Goal: Task Accomplishment & Management: Use online tool/utility

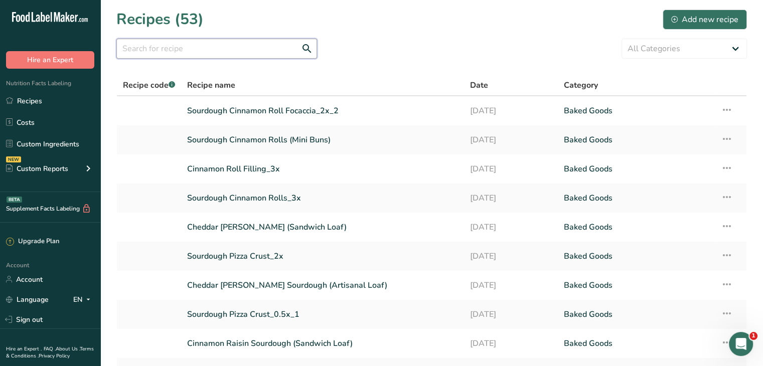
click at [194, 55] on input "text" at bounding box center [216, 49] width 201 height 20
type input "roll"
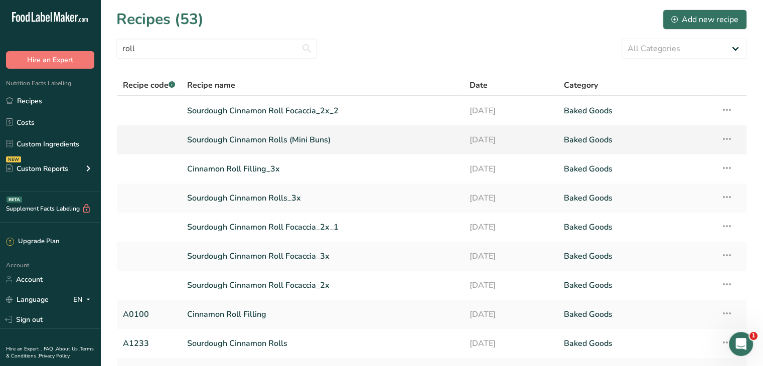
click at [307, 144] on link "Sourdough Cinnamon Rolls (Mini Buns)" at bounding box center [322, 139] width 271 height 21
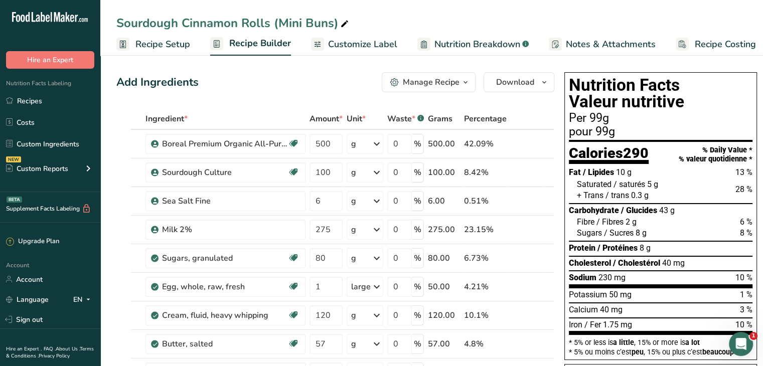
click at [713, 41] on span "Recipe Costing" at bounding box center [725, 45] width 61 height 14
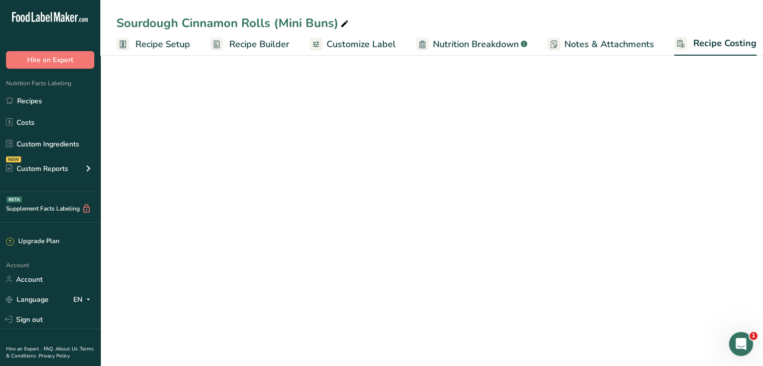
scroll to position [0, 9]
select select "1"
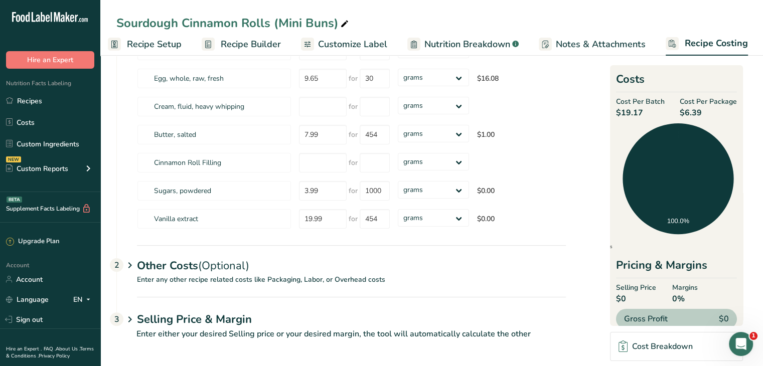
scroll to position [214, 0]
click at [398, 277] on p "Enter any other recipe related costs like Packaging, Labor, or Overhead costs" at bounding box center [341, 285] width 449 height 23
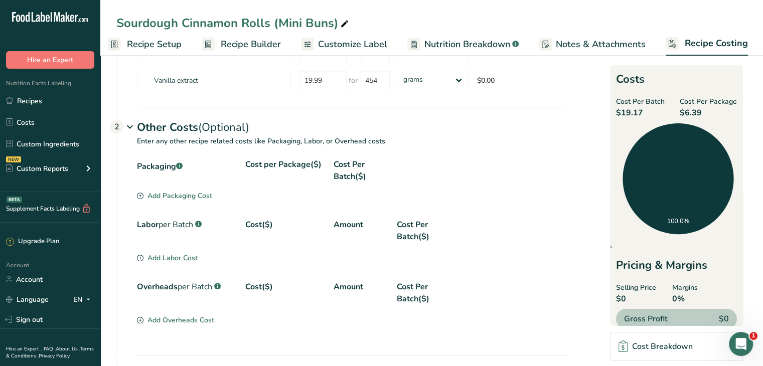
scroll to position [412, 0]
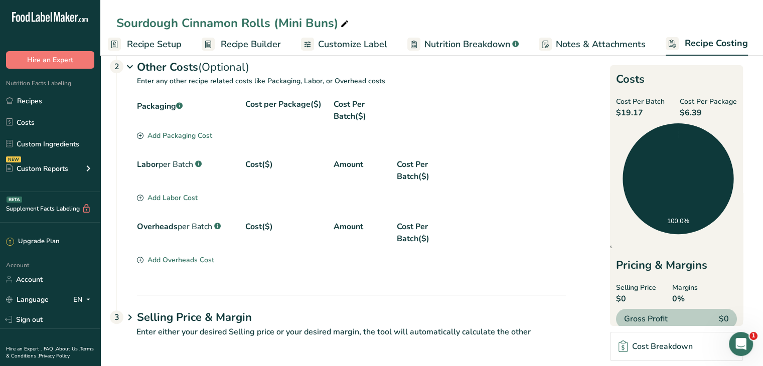
click at [314, 319] on h1 "Selling Price & Margin" at bounding box center [351, 318] width 429 height 17
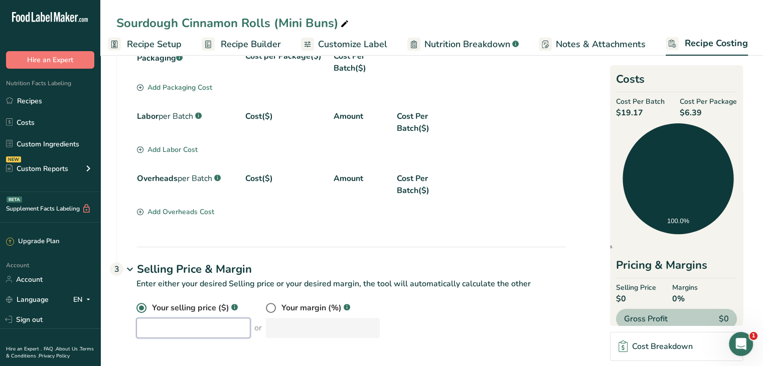
click at [186, 327] on input "number" at bounding box center [194, 328] width 114 height 20
click at [416, 304] on div "Your selling price ($) .a-a{fill:#347362;}.b-a{fill:#fff;} 11 or Your margin (%…" at bounding box center [352, 320] width 430 height 36
click at [181, 324] on input "11" at bounding box center [194, 328] width 114 height 20
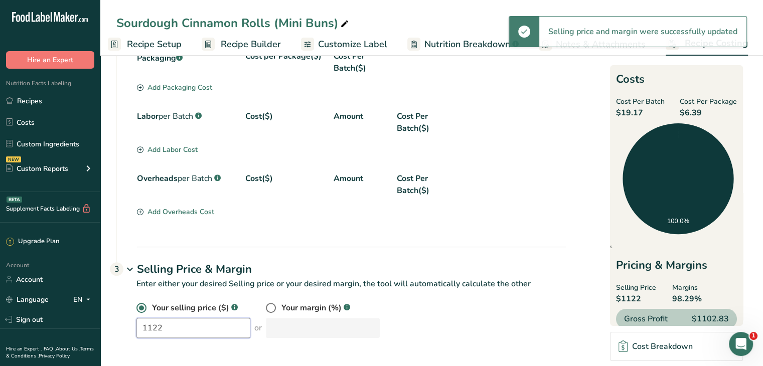
drag, startPoint x: 181, startPoint y: 324, endPoint x: 99, endPoint y: 328, distance: 81.4
type input "22"
click at [502, 228] on div "Packaging .a-a{fill:#347362;}.b-a{fill:#fff;} Cost per Package($) Cost Per Batc…" at bounding box center [341, 148] width 449 height 197
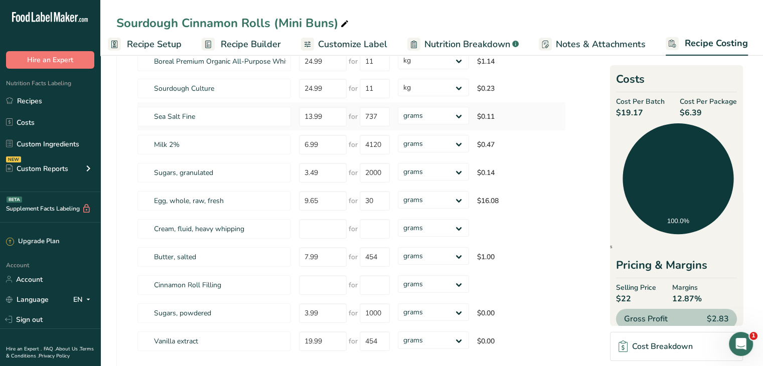
scroll to position [90, 0]
click at [318, 231] on input "number" at bounding box center [323, 229] width 48 height 20
type input "15"
type input "1000"
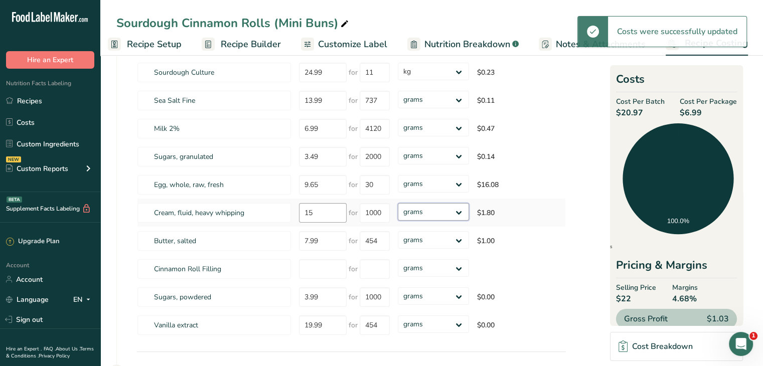
scroll to position [110, 0]
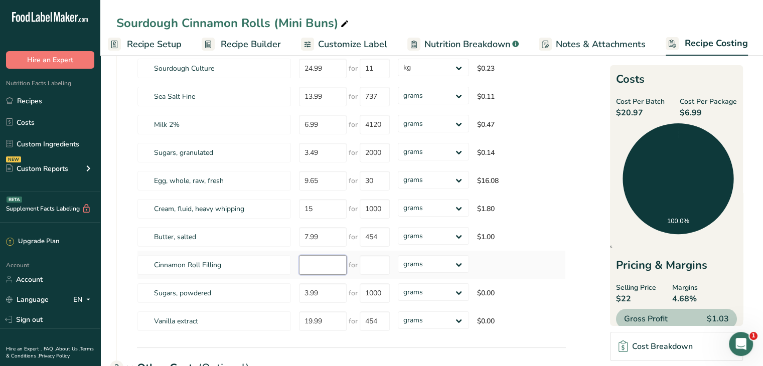
click at [316, 262] on input "number" at bounding box center [323, 265] width 48 height 20
type input "3"
type input "5"
type input "300"
click at [331, 268] on input "3" at bounding box center [323, 265] width 48 height 20
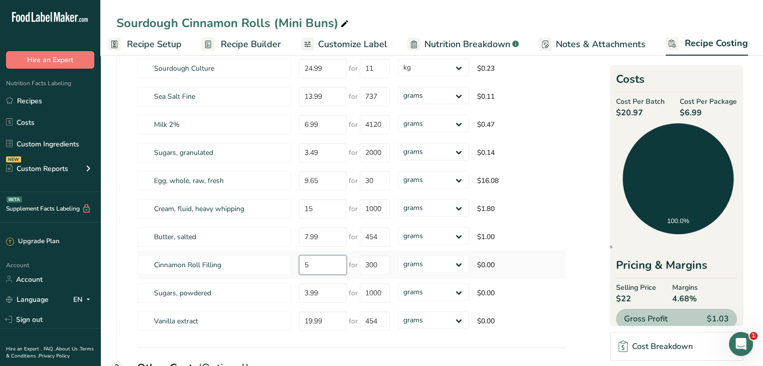
type input "5"
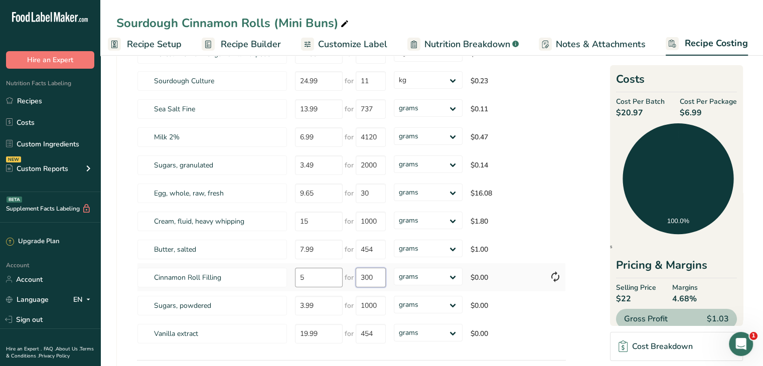
scroll to position [98, 0]
click at [325, 310] on input "3.99" at bounding box center [319, 306] width 48 height 20
click at [328, 301] on input "3.99" at bounding box center [319, 306] width 48 height 20
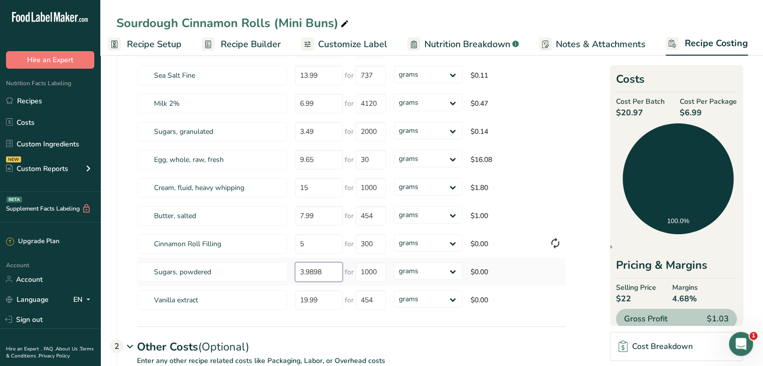
scroll to position [132, 0]
type input "3.9898"
click at [159, 45] on div "Sourdough Cinnamon Rolls (Mini Buns) Recipe Setup Recipe Builder Customize Labe…" at bounding box center [431, 307] width 663 height 774
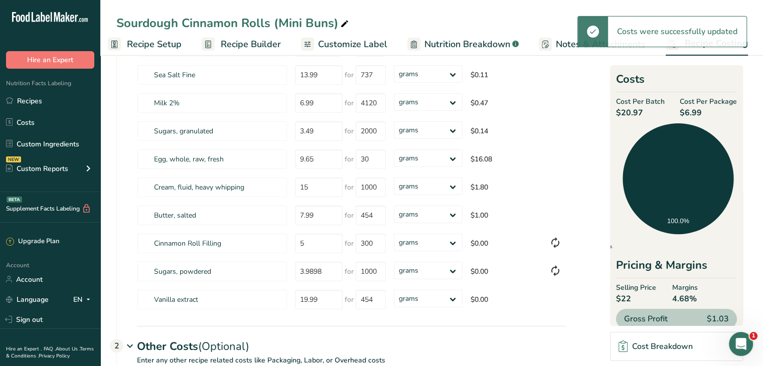
click at [256, 41] on span "Recipe Builder" at bounding box center [251, 45] width 60 height 14
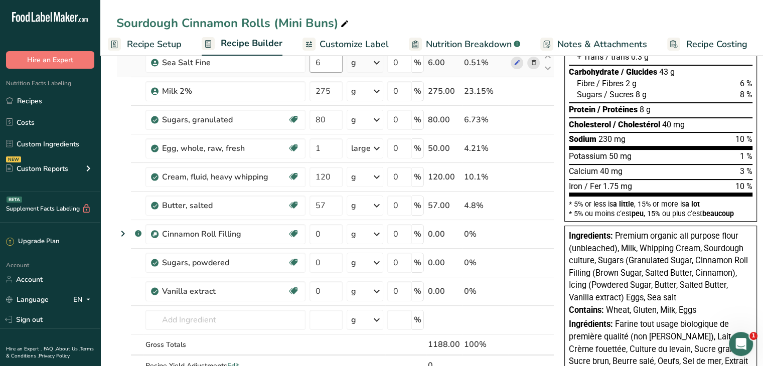
scroll to position [222, 0]
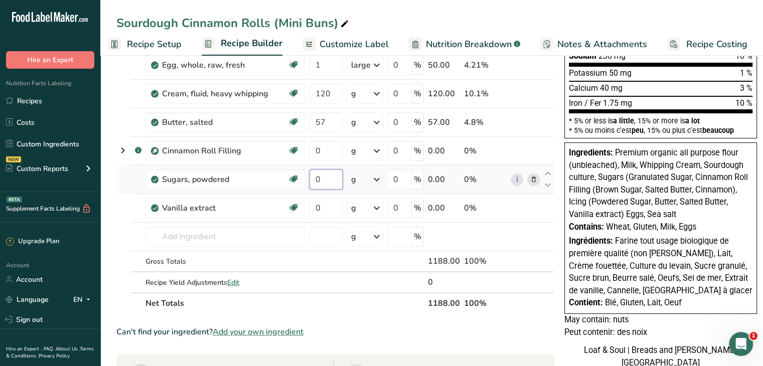
click at [323, 176] on input "0" at bounding box center [326, 180] width 33 height 20
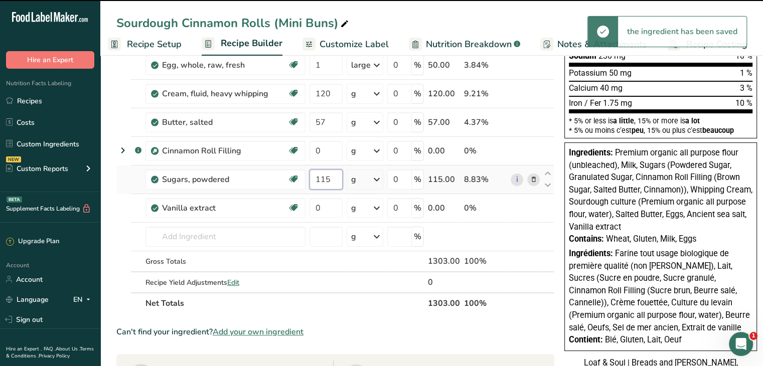
click at [337, 178] on input "115" at bounding box center [326, 180] width 33 height 20
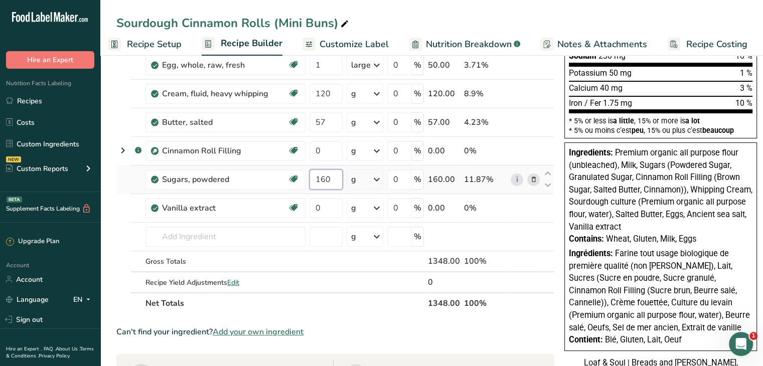
type input "160"
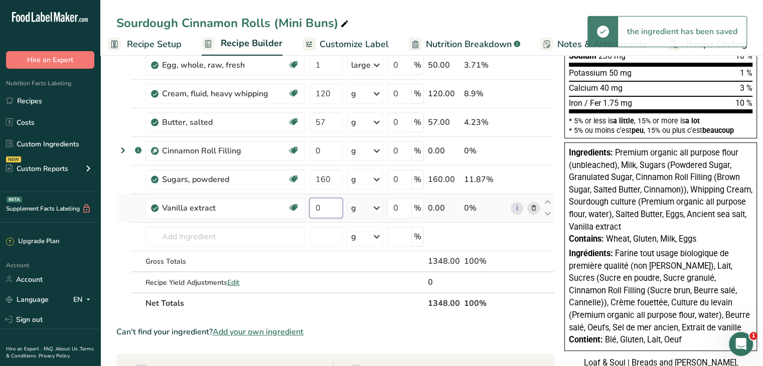
click at [327, 209] on input "0" at bounding box center [326, 208] width 33 height 20
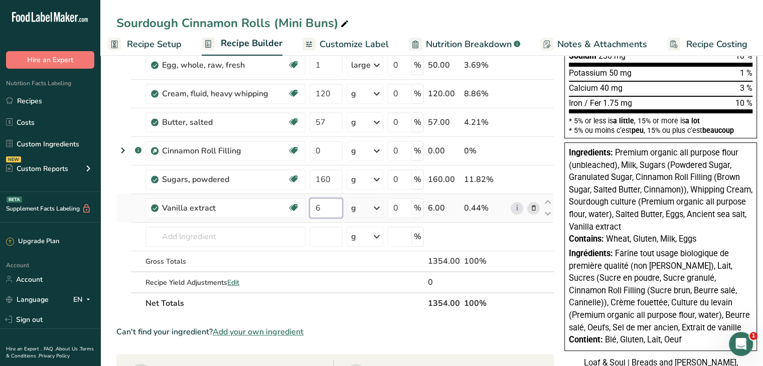
type input "6"
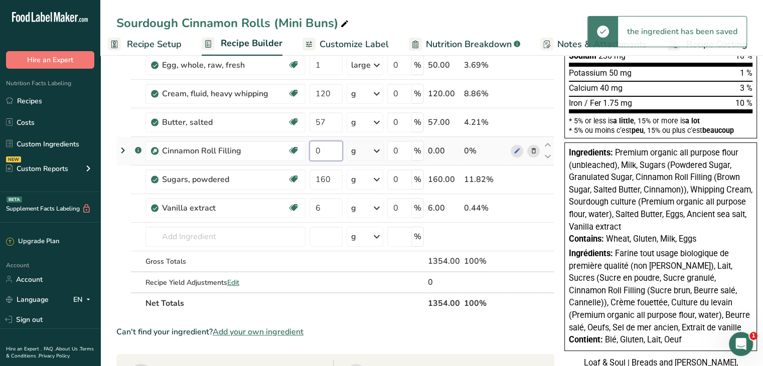
click at [325, 147] on input "0" at bounding box center [326, 151] width 33 height 20
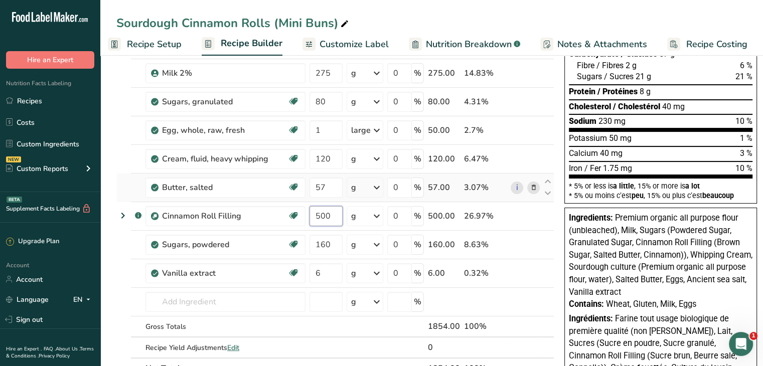
scroll to position [0, 0]
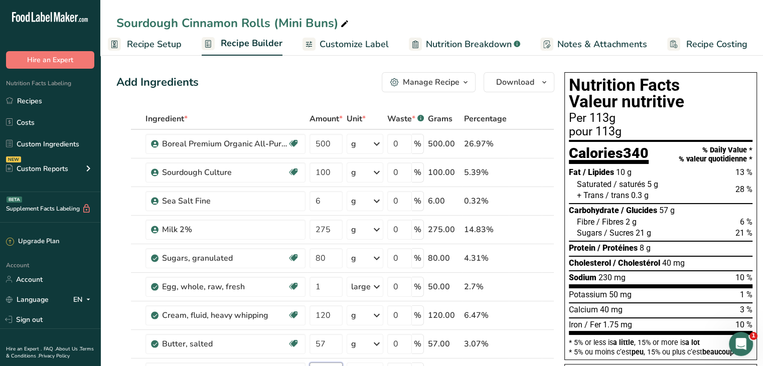
type input "500"
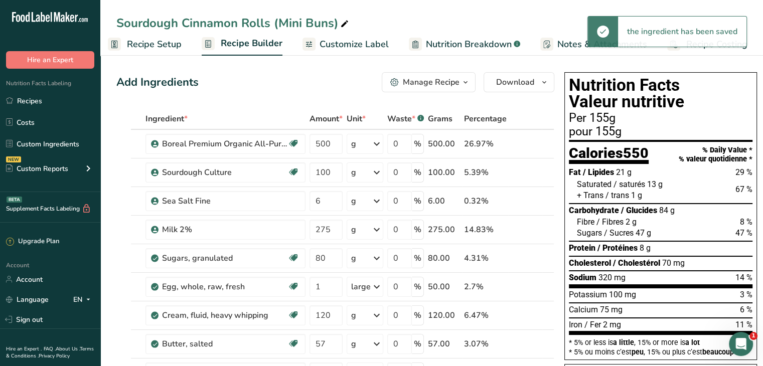
click at [715, 41] on div "the ingredient has been saved" at bounding box center [682, 32] width 128 height 30
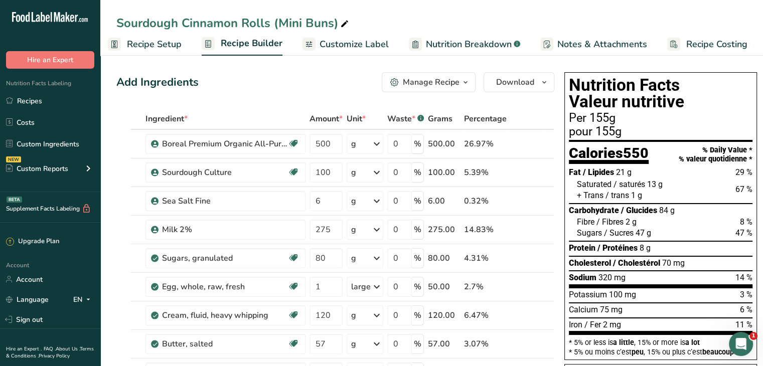
click at [688, 45] on span "Recipe Costing" at bounding box center [717, 45] width 61 height 14
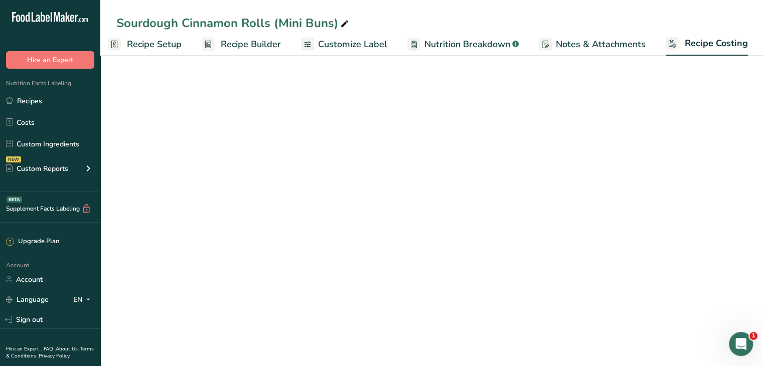
select select "1"
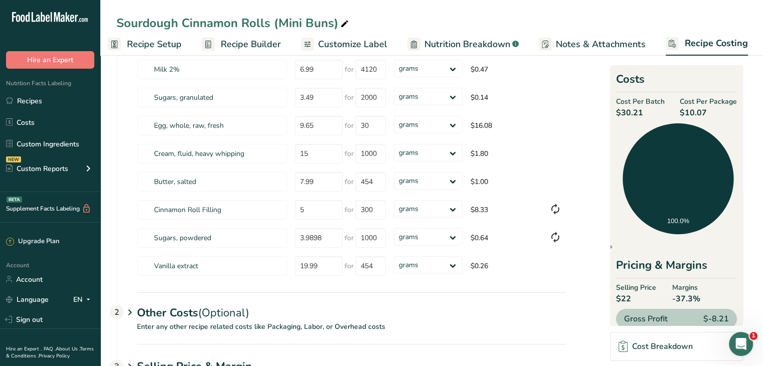
scroll to position [177, 0]
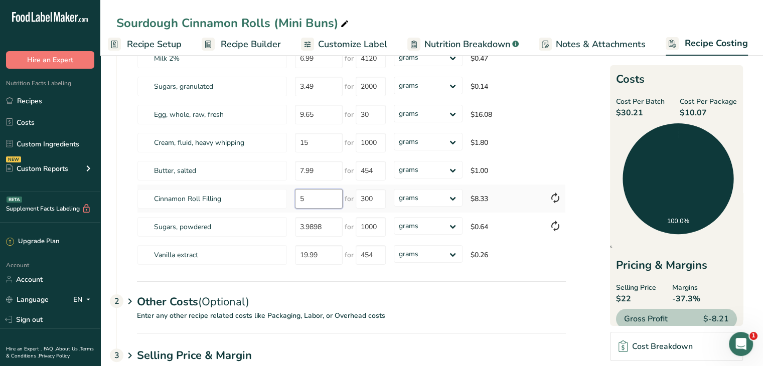
click at [322, 199] on input "5" at bounding box center [319, 199] width 48 height 20
type input "2"
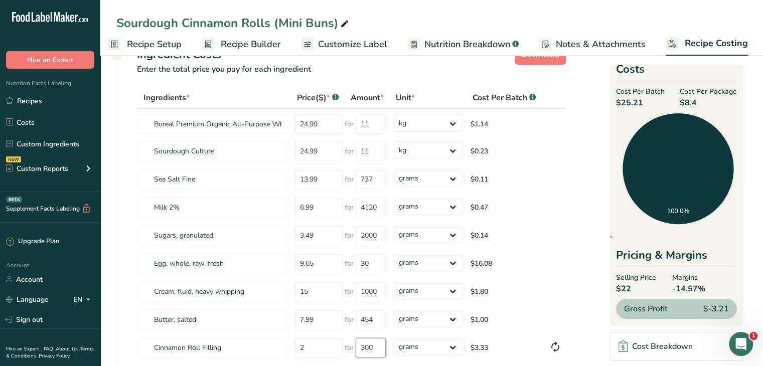
scroll to position [27, 0]
click at [418, 262] on select "grams kg mg mcg lb oz" at bounding box center [428, 263] width 69 height 18
click at [373, 260] on input "30" at bounding box center [371, 264] width 30 height 20
click at [265, 262] on tr "Egg, whole, raw, fresh 9.65 for 30 grams kg mg mcg lb oz $16.08" at bounding box center [352, 264] width 428 height 28
type input "1.32"
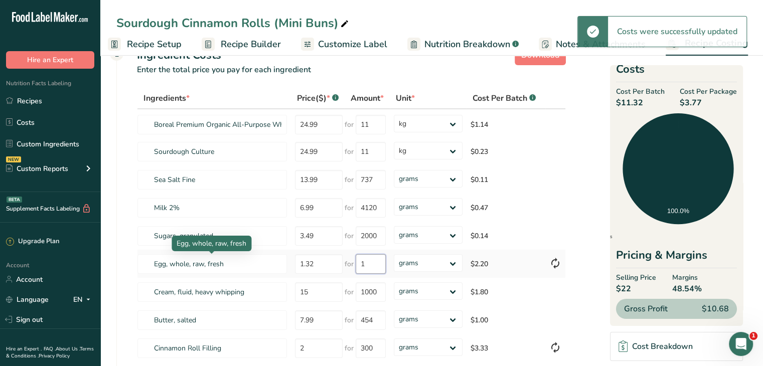
type input "1"
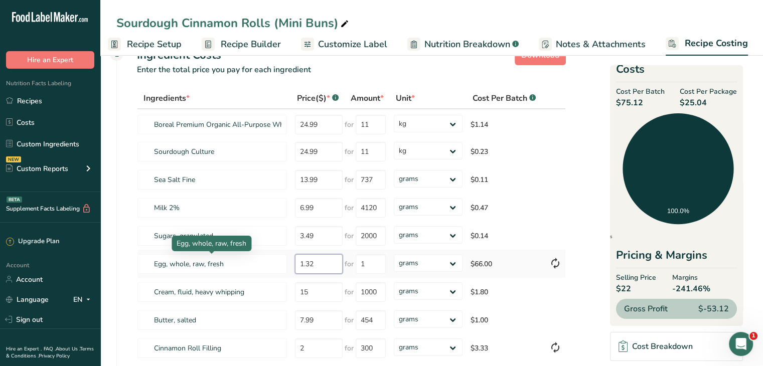
click at [277, 267] on tr "Egg, whole, raw, fresh 1.32 for 1 grams kg mg mcg lb oz $66.00" at bounding box center [352, 264] width 428 height 28
click at [557, 263] on icon at bounding box center [556, 263] width 12 height 18
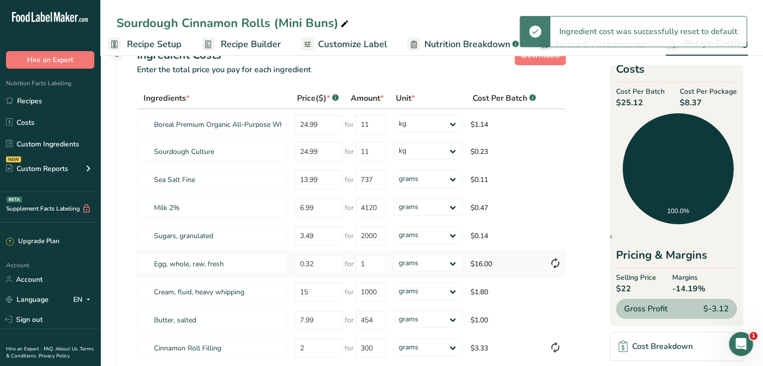
type input "9.65"
type input "30"
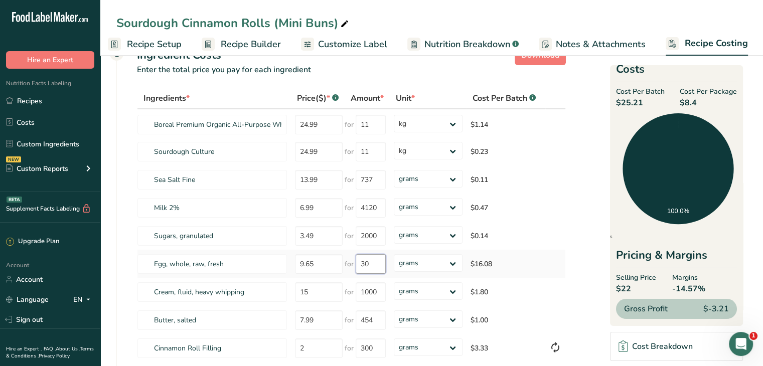
click at [380, 261] on input "30" at bounding box center [371, 264] width 30 height 20
click at [322, 268] on input "9.65" at bounding box center [319, 264] width 48 height 20
type input "9"
type input "0.32"
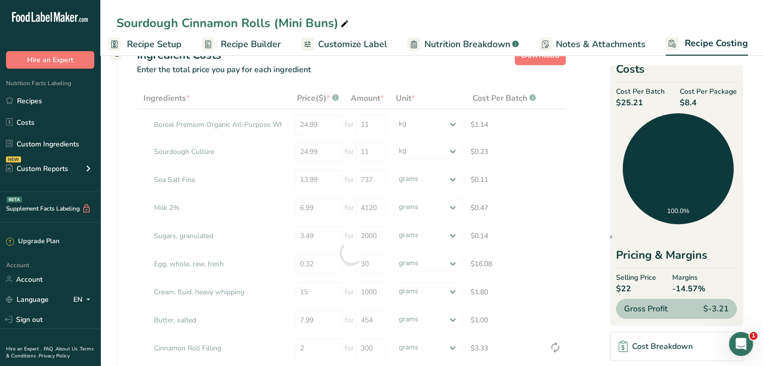
click at [125, 235] on div "Ingredients * Price($) * .a-a{fill:#347362;}.b-a{fill:#fff;} Amount * Unit * Co…" at bounding box center [341, 263] width 449 height 351
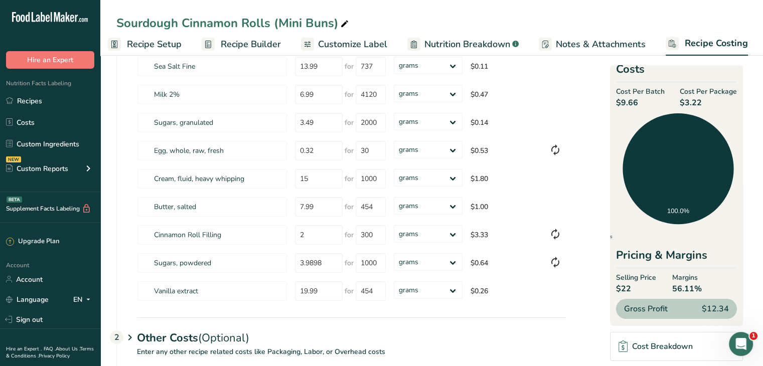
scroll to position [142, 0]
click at [655, 341] on div "Cost Breakdown" at bounding box center [656, 347] width 74 height 12
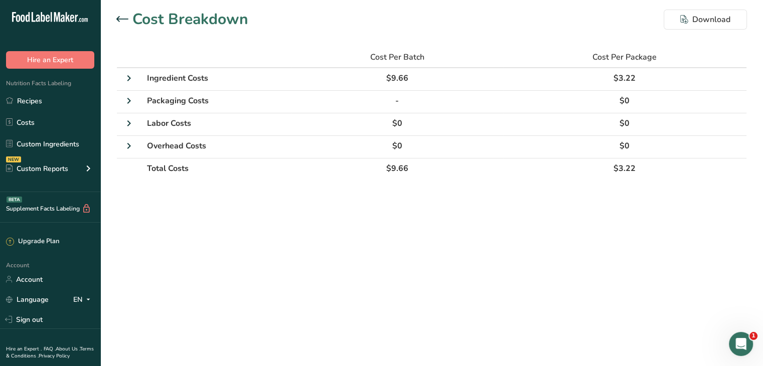
click at [122, 19] on icon at bounding box center [122, 19] width 12 height 6
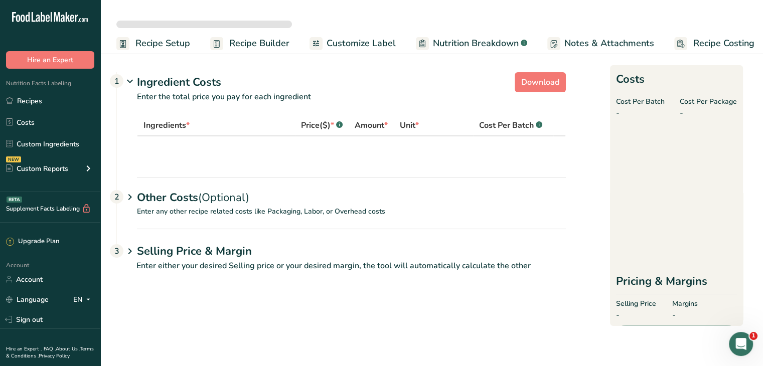
select select "1"
